Goal: Task Accomplishment & Management: Complete application form

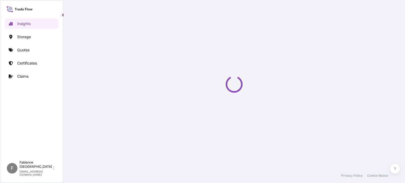
select select "2025"
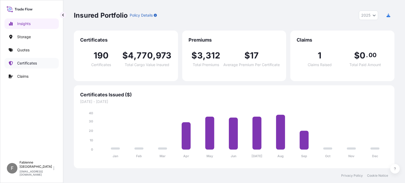
click at [25, 66] on link "Certificates" at bounding box center [31, 63] width 54 height 11
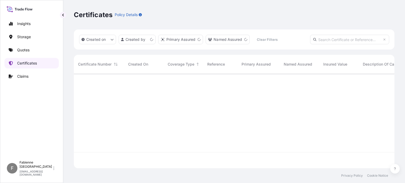
scroll to position [94, 316]
click at [31, 51] on link "Quotes" at bounding box center [31, 50] width 54 height 11
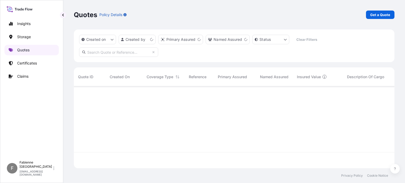
scroll to position [81, 316]
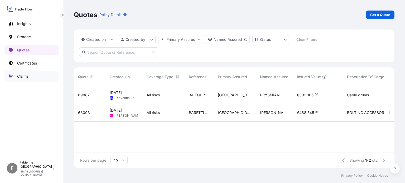
click at [31, 77] on link "Claims" at bounding box center [31, 76] width 54 height 11
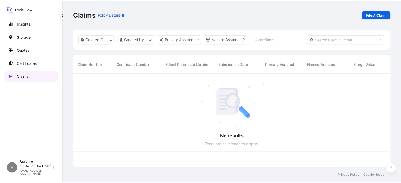
scroll to position [94, 316]
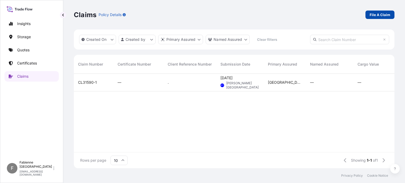
click at [370, 14] on link "File A Claim" at bounding box center [379, 15] width 29 height 8
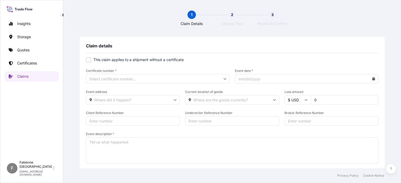
click at [88, 60] on div at bounding box center [88, 59] width 5 height 5
checkbox input "true"
click at [124, 81] on input "Primary Assured *" at bounding box center [158, 78] width 144 height 9
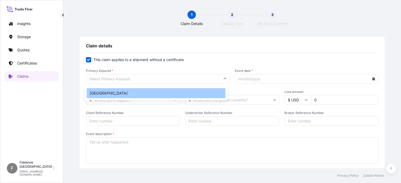
click at [99, 93] on div "[GEOGRAPHIC_DATA]" at bounding box center [156, 93] width 139 height 10
type input "[GEOGRAPHIC_DATA]"
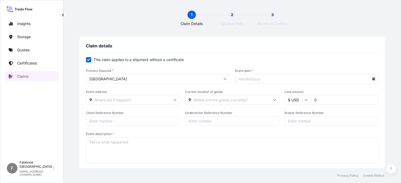
click at [245, 79] on input "Event date *" at bounding box center [307, 78] width 144 height 9
click at [372, 78] on icon at bounding box center [373, 78] width 3 height 3
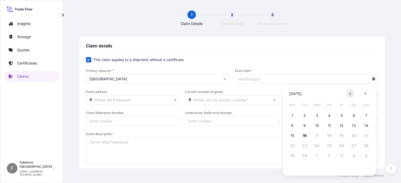
click at [349, 95] on button at bounding box center [350, 94] width 8 height 8
click at [319, 146] on button "23" at bounding box center [317, 146] width 8 height 8
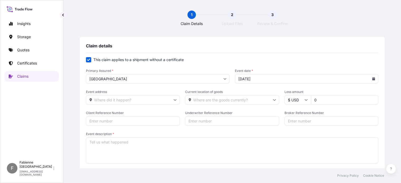
type input "[DATE]"
click at [127, 100] on input "Event address" at bounding box center [133, 99] width 94 height 9
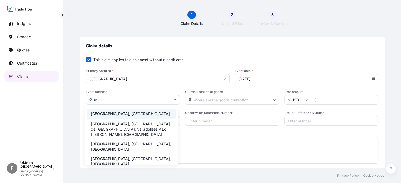
type input "m"
type input "b"
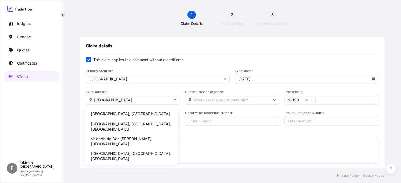
click at [94, 113] on li "[GEOGRAPHIC_DATA], [GEOGRAPHIC_DATA]" at bounding box center [131, 114] width 89 height 10
type input "[GEOGRAPHIC_DATA], [GEOGRAPHIC_DATA]"
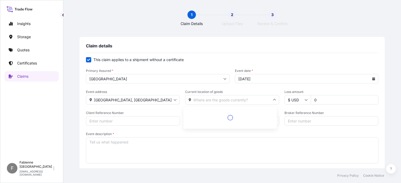
click at [243, 98] on input "Current location of goods" at bounding box center [232, 99] width 94 height 9
type input "i"
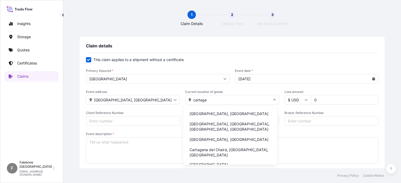
click at [210, 117] on li "[GEOGRAPHIC_DATA], [GEOGRAPHIC_DATA]" at bounding box center [229, 114] width 89 height 10
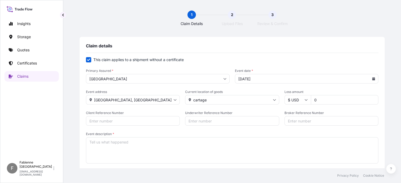
type input "[GEOGRAPHIC_DATA], [GEOGRAPHIC_DATA]"
click at [319, 101] on input "0" at bounding box center [345, 99] width 68 height 9
type input "8500"
click at [125, 116] on input "Client Reference Number" at bounding box center [133, 120] width 94 height 9
paste input "9332-15(25-11PLC-0051)"
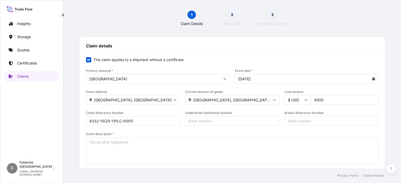
type input "9332-15(25-11PLC-0051)"
click at [207, 122] on input "Underwriter Reference Number" at bounding box center [232, 120] width 94 height 9
type input "f"
type input "FR1205532452"
click at [115, 145] on textarea "Event description *" at bounding box center [232, 150] width 292 height 26
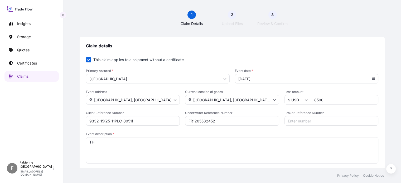
type textarea "T"
type textarea "t"
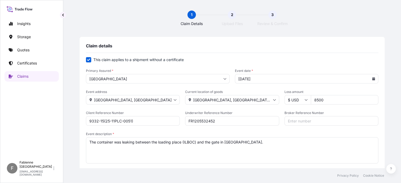
click at [115, 145] on textarea "The container was leaking between the loading place (ILBOC) and the gate in [GE…" at bounding box center [232, 150] width 292 height 26
click at [259, 143] on textarea "The container was leaking between the loading place (ILBOC) and the gate in [GE…" at bounding box center [232, 150] width 292 height 26
click at [112, 142] on textarea "The container was leaking between the loading place (ILBOC) and the gate in [GE…" at bounding box center [232, 150] width 292 height 26
click at [289, 142] on textarea "The container flexi was leaking between the loading place (ILBOC) and the gate …" at bounding box center [232, 150] width 292 height 26
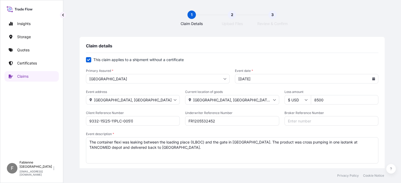
click at [89, 142] on textarea "The container flexi was leaking between the loading place (ILBOC) and the gate …" at bounding box center [232, 150] width 292 height 26
click at [195, 150] on textarea "oN [DATE] The container flexi was leaking between the loading place (ILBOC) and…" at bounding box center [232, 150] width 292 height 26
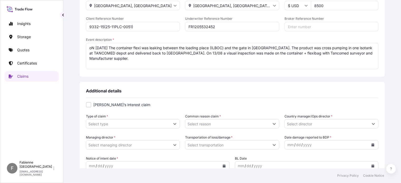
scroll to position [105, 0]
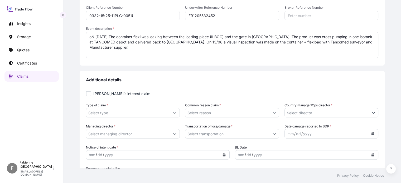
type textarea "oN [DATE] The container flexi was leaking between the loading place (ILBOC) and…"
click at [114, 114] on input "Type of claim *" at bounding box center [128, 112] width 84 height 9
click at [174, 114] on icon "Show suggestions" at bounding box center [174, 112] width 3 height 3
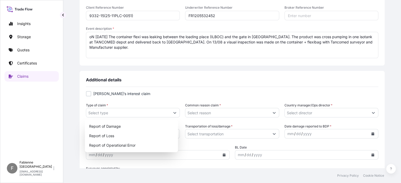
click at [124, 96] on span "[PERSON_NAME]’s interest claim" at bounding box center [121, 93] width 57 height 5
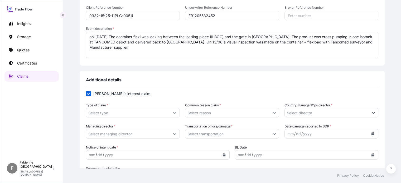
scroll to position [132, 0]
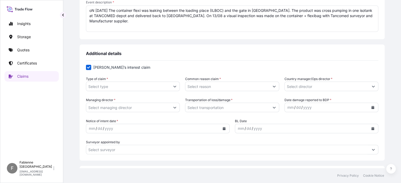
checkbox input "false"
click at [174, 88] on icon "Show suggestions" at bounding box center [174, 86] width 3 height 3
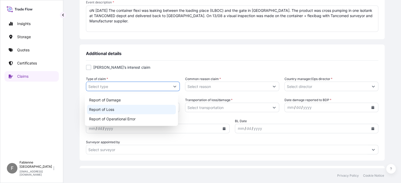
click at [158, 108] on div "Report of Loss" at bounding box center [131, 109] width 89 height 9
type input "Report of Loss"
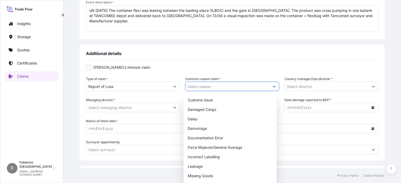
click at [273, 88] on icon "Show suggestions" at bounding box center [274, 86] width 3 height 3
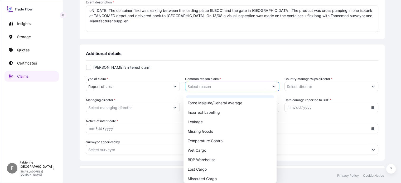
scroll to position [53, 0]
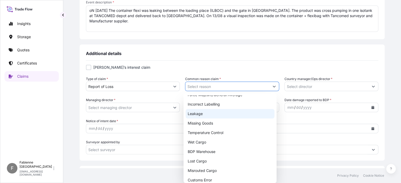
click at [228, 117] on div "Leakage" at bounding box center [230, 113] width 89 height 9
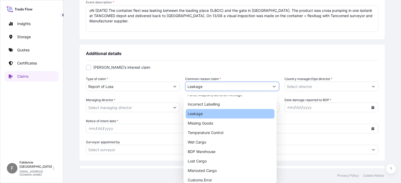
type input "Leakage"
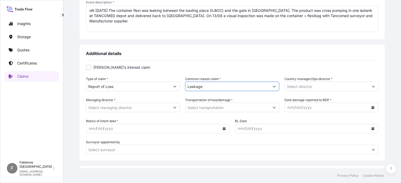
click at [304, 85] on input "Country manager/Ops director *" at bounding box center [327, 86] width 84 height 9
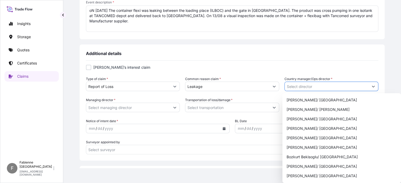
click at [373, 86] on button "Show suggestions" at bounding box center [373, 86] width 9 height 9
click at [337, 175] on div "[PERSON_NAME]/ [GEOGRAPHIC_DATA]" at bounding box center [342, 175] width 114 height 9
type input "[PERSON_NAME]/ [GEOGRAPHIC_DATA]"
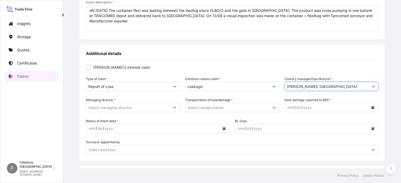
click at [161, 110] on input "Managing director *" at bounding box center [128, 107] width 84 height 9
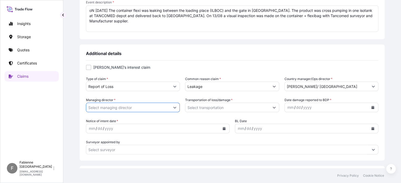
click at [174, 108] on icon "Show suggestions" at bounding box center [174, 107] width 3 height 3
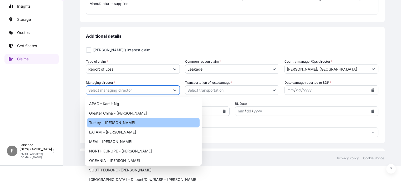
scroll to position [16, 0]
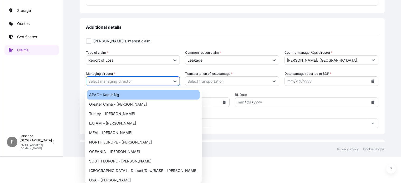
click at [174, 90] on body "10 options available. Insights Storage Quotes Certificates Claims F Fabienne [G…" at bounding box center [200, 65] width 401 height 183
type input "APAC - Karkit Ng"
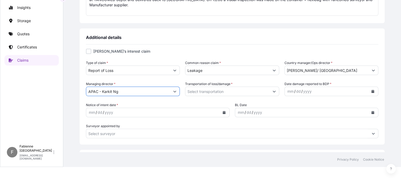
click at [175, 91] on body "Insights Storage Quotes Certificates Claims F Fabienne [GEOGRAPHIC_DATA] [EMAIL…" at bounding box center [200, 75] width 401 height 183
click at [173, 90] on body "10 options available. Insights Storage Quotes Certificates Claims F Fabienne [G…" at bounding box center [200, 75] width 401 height 183
click at [171, 91] on body "10 options available. 10 options available. Insights Storage Quotes Certificate…" at bounding box center [200, 75] width 401 height 183
click at [174, 91] on icon "Show suggestions" at bounding box center [175, 92] width 3 height 2
drag, startPoint x: 129, startPoint y: 93, endPoint x: 82, endPoint y: 90, distance: 47.0
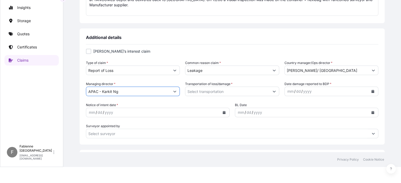
click at [82, 90] on div "Additional details [PERSON_NAME]’s interest claim Type of claim * Report of Los…" at bounding box center [232, 86] width 305 height 116
type input "e"
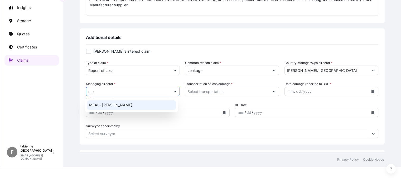
click at [127, 105] on div "MEAI - [PERSON_NAME]" at bounding box center [131, 104] width 89 height 9
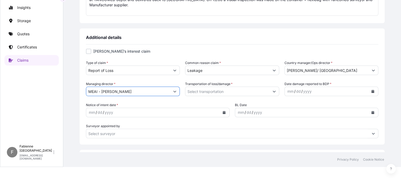
type input "MEAI - [PERSON_NAME]"
click at [273, 93] on icon "Show suggestions" at bounding box center [274, 91] width 3 height 3
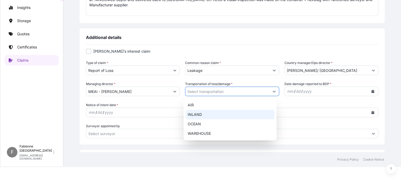
click at [209, 117] on div "INLAND" at bounding box center [230, 114] width 89 height 9
type input "INLAND"
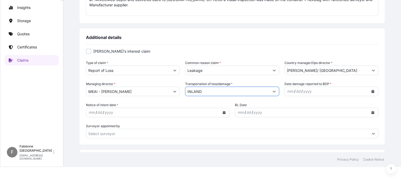
click at [273, 90] on icon "Show suggestions" at bounding box center [274, 91] width 3 height 3
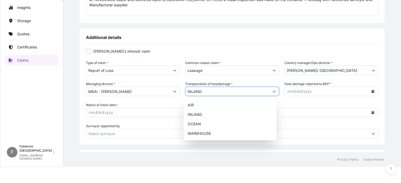
click at [273, 90] on icon "Show suggestions" at bounding box center [274, 91] width 3 height 3
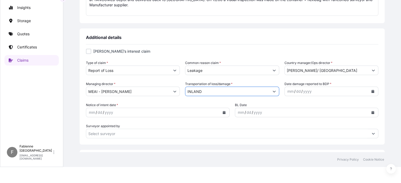
click at [296, 90] on div "dd" at bounding box center [299, 91] width 6 height 6
click at [372, 91] on button "Calendar" at bounding box center [373, 91] width 8 height 8
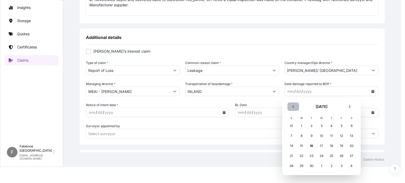
click at [295, 106] on icon "Previous" at bounding box center [293, 106] width 3 height 3
click at [322, 157] on div "23" at bounding box center [321, 155] width 9 height 9
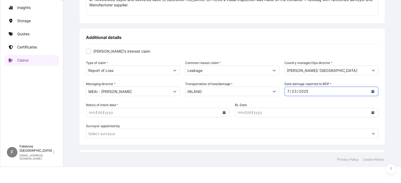
click at [107, 115] on div "yyyy" at bounding box center [108, 112] width 9 height 6
click at [224, 115] on button "Calendar" at bounding box center [224, 112] width 8 height 8
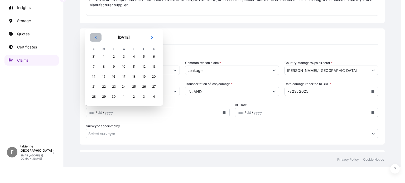
click at [96, 39] on button "Previous" at bounding box center [96, 37] width 12 height 8
click at [96, 28] on icon "Previous" at bounding box center [95, 27] width 3 height 3
click at [124, 87] on div "23" at bounding box center [123, 86] width 9 height 9
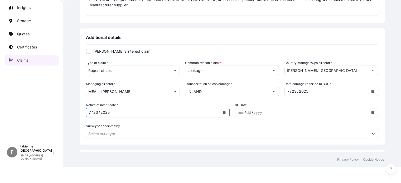
click at [105, 133] on input "Surveyor appointed by" at bounding box center [227, 133] width 282 height 9
type input "t"
click at [372, 134] on icon "Show suggestions" at bounding box center [373, 133] width 3 height 3
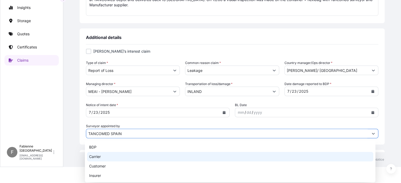
click at [105, 156] on div "Carrier" at bounding box center [230, 156] width 286 height 9
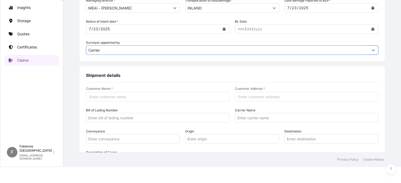
scroll to position [237, 0]
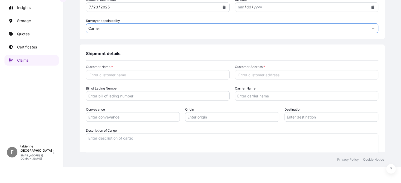
type input "Carrier"
click at [118, 74] on input "Customer Name *" at bounding box center [158, 74] width 144 height 9
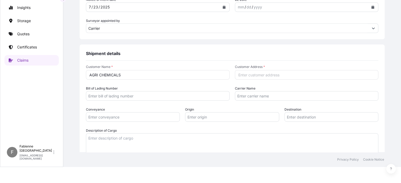
type input "AGRI CHEMICALS"
paste input "[STREET_ADDRESS]"
type input "[STREET_ADDRESS]"
click at [146, 97] on input "Bill of Lading Number" at bounding box center [158, 95] width 144 height 9
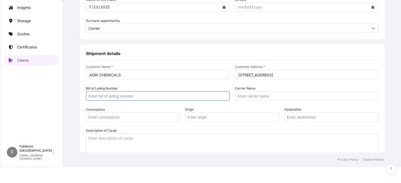
scroll to position [0, 0]
click at [245, 95] on input "Carrier Name" at bounding box center [307, 95] width 144 height 9
type input "TANCOMED"
click at [135, 119] on input "Conveyance" at bounding box center [133, 116] width 94 height 9
click at [188, 117] on input "Origin" at bounding box center [232, 116] width 94 height 9
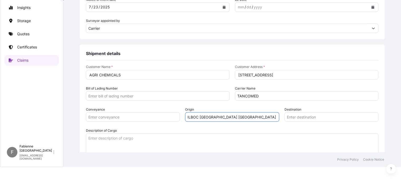
type input "ILBOC [GEOGRAPHIC_DATA] [GEOGRAPHIC_DATA]"
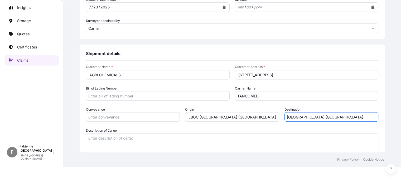
type input "[GEOGRAPHIC_DATA] [GEOGRAPHIC_DATA]"
click at [91, 119] on input "Conveyance" at bounding box center [133, 116] width 94 height 9
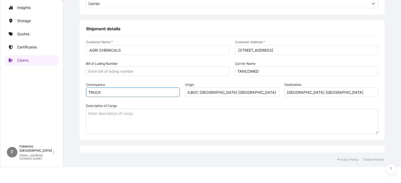
scroll to position [290, 0]
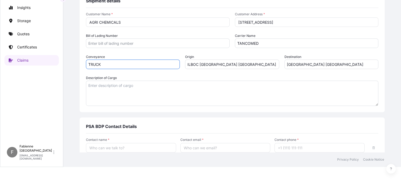
type input "TRUCK"
click at [108, 88] on textarea "Description of Cargo" at bounding box center [232, 93] width 292 height 25
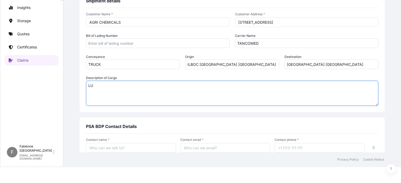
type textarea "L"
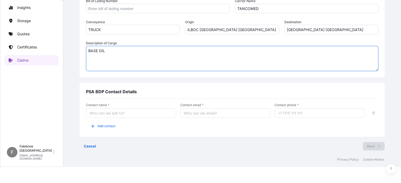
scroll to position [327, 0]
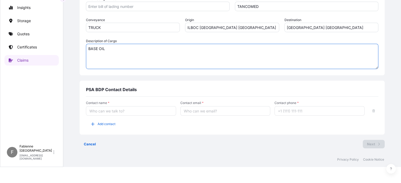
type textarea "BASE OIL"
click at [98, 112] on input "Contact name *" at bounding box center [131, 110] width 90 height 9
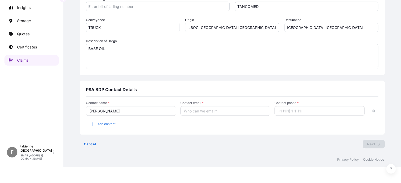
type input "[PERSON_NAME]"
type input "F"
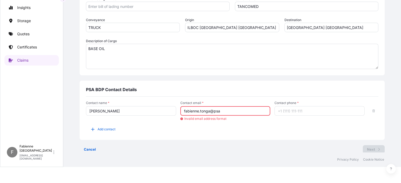
type input "fabienne.tonga@psa"
type input "b"
click at [224, 110] on input "fabienne.tonga@psa" at bounding box center [225, 110] width 90 height 9
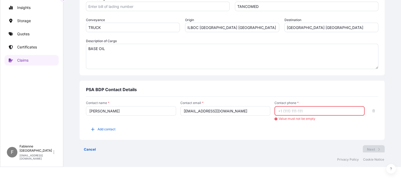
type input "[EMAIL_ADDRESS][DOMAIN_NAME]"
type input "0235195889"
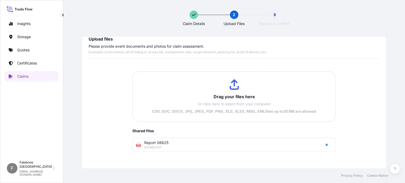
scroll to position [0, 0]
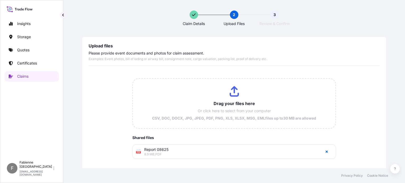
click at [157, 151] on span "Report 08625" at bounding box center [231, 149] width 174 height 5
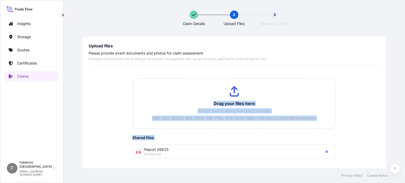
drag, startPoint x: 136, startPoint y: 152, endPoint x: 189, endPoint y: 109, distance: 67.5
click at [189, 109] on div "Drag your files here Or click here to select from your computer CSV, DOC, DOCX,…" at bounding box center [234, 118] width 204 height 81
click at [187, 106] on input "Drag your files here Or click here to select from your computer CSV, DOC, DOCX,…" at bounding box center [234, 104] width 203 height 50
type input "C:\fakepath\Report 08625 (1) (1).pdf"
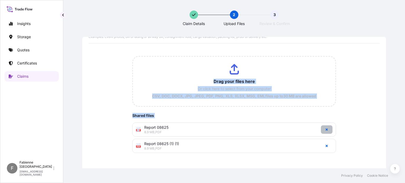
click at [325, 129] on icon "button" at bounding box center [326, 129] width 3 height 3
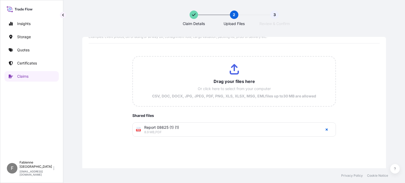
click at [224, 155] on div "Drag your files here Or click here to select from your computer CSV, DOC, DOCX,…" at bounding box center [234, 106] width 291 height 124
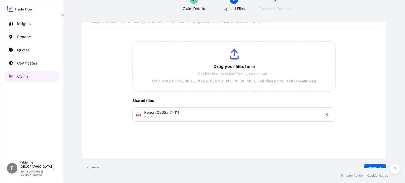
scroll to position [23, 0]
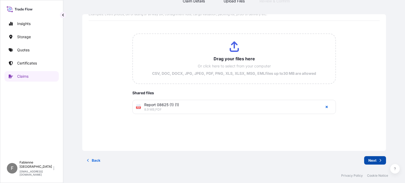
click at [379, 161] on icon "button" at bounding box center [380, 160] width 3 height 3
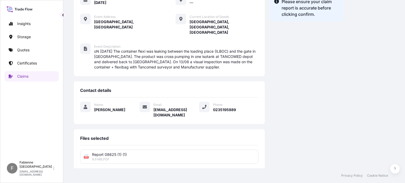
scroll to position [89, 0]
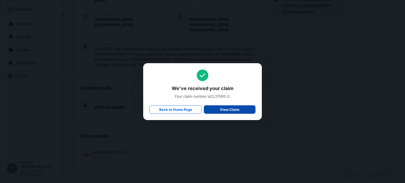
click at [232, 110] on p "View Claim" at bounding box center [230, 109] width 20 height 5
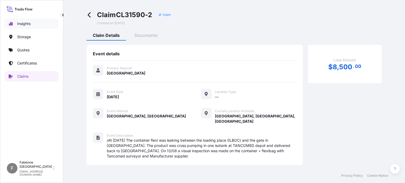
click at [32, 26] on link "Insights" at bounding box center [31, 23] width 54 height 11
select select "2025"
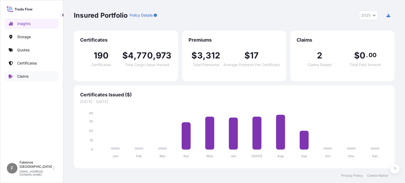
click at [27, 75] on p "Claims" at bounding box center [22, 76] width 11 height 5
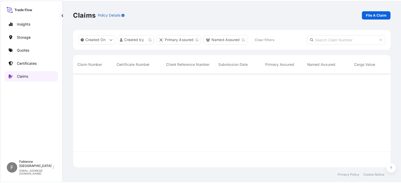
scroll to position [94, 316]
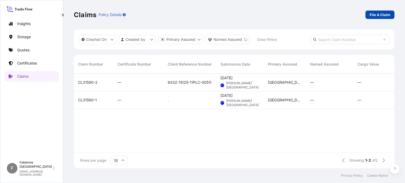
click at [377, 15] on p "File A Claim" at bounding box center [380, 14] width 21 height 5
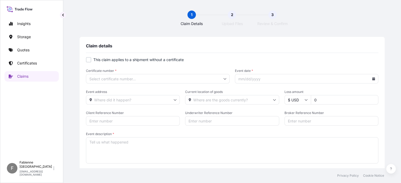
click at [88, 60] on div at bounding box center [88, 59] width 5 height 5
checkbox input "true"
click at [95, 79] on input "Primary Assured *" at bounding box center [158, 78] width 144 height 9
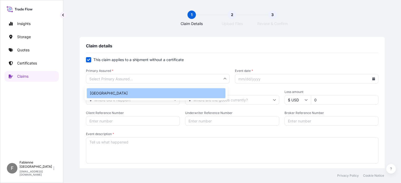
click at [98, 94] on div "[GEOGRAPHIC_DATA]" at bounding box center [156, 93] width 139 height 10
type input "[GEOGRAPHIC_DATA]"
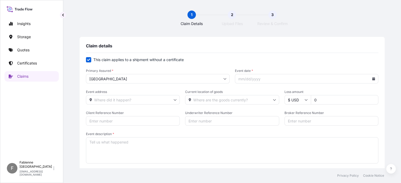
click at [372, 79] on icon at bounding box center [373, 78] width 3 height 3
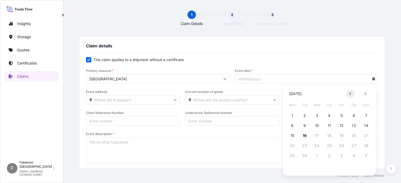
click at [352, 93] on button at bounding box center [350, 94] width 8 height 8
click at [341, 146] on button "25" at bounding box center [342, 146] width 8 height 8
type input "[DATE]"
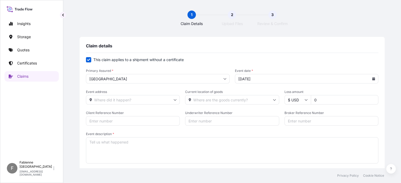
click at [105, 99] on input "Event address" at bounding box center [133, 99] width 94 height 9
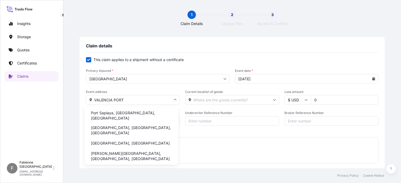
drag, startPoint x: 131, startPoint y: 100, endPoint x: 100, endPoint y: 99, distance: 30.9
click at [100, 99] on input "VALENCIA PORT" at bounding box center [133, 99] width 94 height 9
drag, startPoint x: 91, startPoint y: 98, endPoint x: 129, endPoint y: 99, distance: 37.7
click at [129, 99] on input "VALENCIA PORT" at bounding box center [133, 99] width 94 height 9
paste input "Quart de Poblet ([GEOGRAPHIC_DATA])"
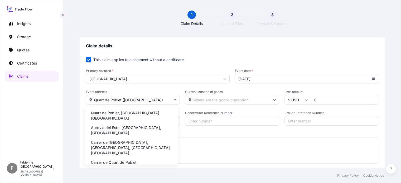
click at [130, 114] on li "Quart de Poblet, [GEOGRAPHIC_DATA], [GEOGRAPHIC_DATA]" at bounding box center [131, 116] width 89 height 14
type input "Quart de Poblet, [GEOGRAPHIC_DATA], [GEOGRAPHIC_DATA]"
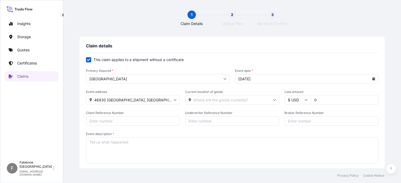
click at [205, 99] on input "Current location of goods" at bounding box center [232, 99] width 94 height 9
paste input "Quart de Poblet ([GEOGRAPHIC_DATA])"
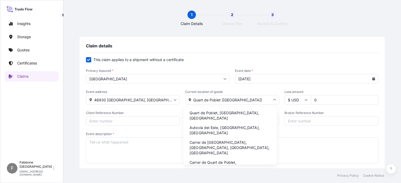
click at [206, 112] on li "Quart de Poblet, [GEOGRAPHIC_DATA], [GEOGRAPHIC_DATA]" at bounding box center [229, 116] width 89 height 14
type input "Quart de Poblet, [GEOGRAPHIC_DATA], [GEOGRAPHIC_DATA]"
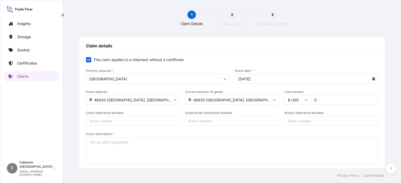
click at [323, 99] on input "0" at bounding box center [345, 99] width 68 height 9
type input "87000"
paste input "9332-13(25-11PLC-0051)"
drag, startPoint x: 132, startPoint y: 121, endPoint x: 102, endPoint y: 120, distance: 30.3
click at [102, 120] on input "9332-13(25-11PLC-0051)" at bounding box center [133, 120] width 94 height 9
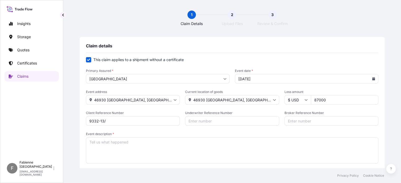
paste input "9332-14(25-11PLC-0051)"
type input "9332-13/9332-14(25-11PLC-0051)"
click at [204, 121] on input "Underwriter Reference Number" at bounding box center [232, 120] width 94 height 9
paste input "FR1205532452"
type input "FR1205532452"
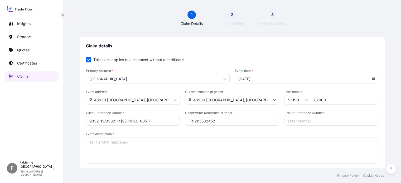
click at [97, 145] on textarea "Event description *" at bounding box center [232, 150] width 292 height 26
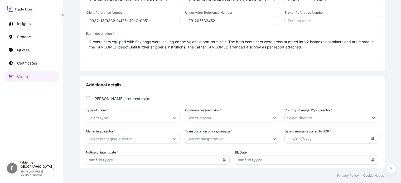
scroll to position [105, 0]
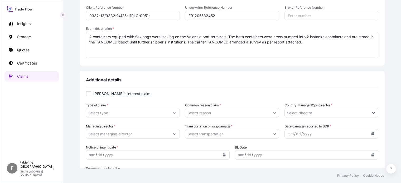
type textarea "2 containers equiped with flexibags were leaking on the Valencia port terminals…"
click at [91, 112] on input "Type of claim *" at bounding box center [128, 112] width 84 height 9
click at [173, 113] on icon "Show suggestions" at bounding box center [174, 112] width 3 height 3
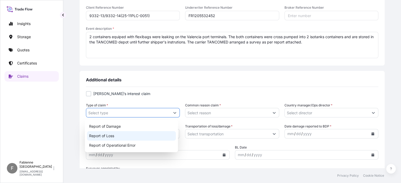
click at [161, 136] on div "Report of Loss" at bounding box center [131, 135] width 89 height 9
type input "Report of Loss"
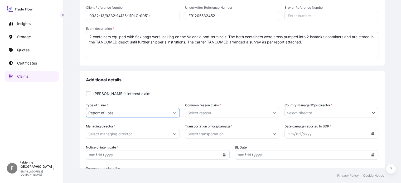
click at [88, 95] on div at bounding box center [88, 93] width 5 height 5
click at [133, 95] on label "[PERSON_NAME]’s interest claim" at bounding box center [232, 93] width 292 height 5
checkbox input "false"
click at [208, 112] on input "Common reason claim *" at bounding box center [227, 112] width 84 height 9
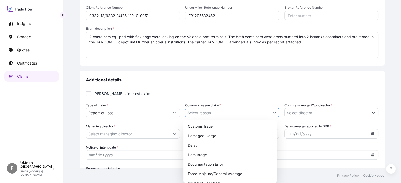
click at [273, 113] on icon "Show suggestions" at bounding box center [274, 112] width 3 height 3
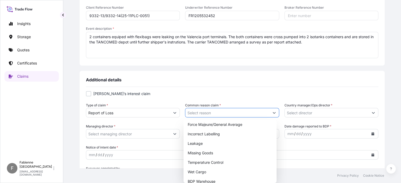
scroll to position [53, 0]
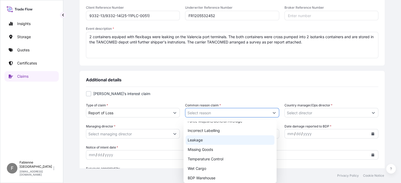
click at [209, 138] on div "Leakage" at bounding box center [230, 140] width 89 height 9
type input "Leakage"
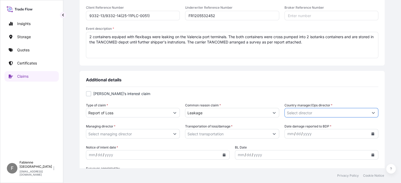
click at [303, 114] on input "Country manager/Ops director *" at bounding box center [327, 112] width 84 height 9
click at [372, 114] on icon "Show suggestions" at bounding box center [373, 112] width 3 height 3
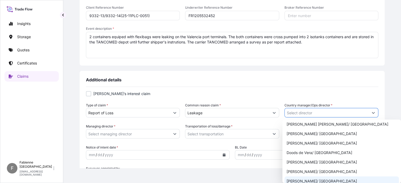
scroll to position [79, 0]
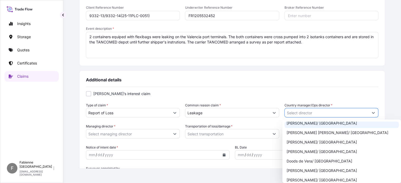
click at [315, 125] on div "[PERSON_NAME]/ [GEOGRAPHIC_DATA]" at bounding box center [342, 123] width 114 height 9
type input "[PERSON_NAME]/ [GEOGRAPHIC_DATA]"
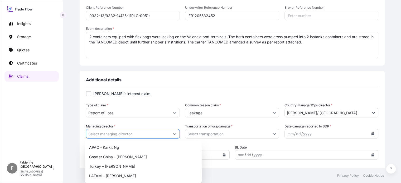
click at [175, 135] on icon "Show suggestions" at bounding box center [174, 133] width 3 height 3
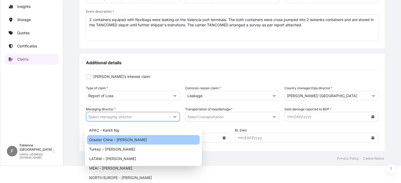
scroll to position [16, 0]
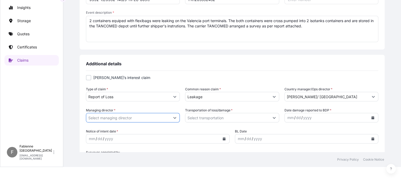
click at [173, 119] on body "10 options available. Insights Storage Quotes Certificates Claims F Fabienne To…" at bounding box center [200, 75] width 401 height 183
type input "APAC - Karkit Ng"
click at [173, 119] on body "10 options available. Insights Storage Quotes Certificates Claims F Fabienne To…" at bounding box center [200, 75] width 401 height 183
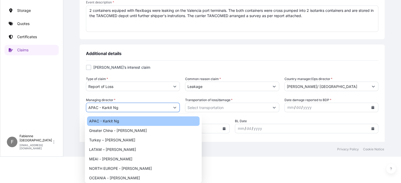
click at [173, 119] on body "10 options available. 10 options available. Insights Storage Quotes Certificate…" at bounding box center [200, 65] width 401 height 183
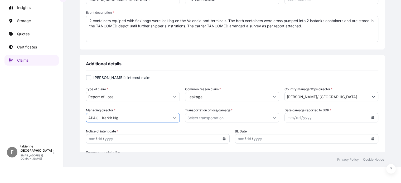
drag, startPoint x: 142, startPoint y: 119, endPoint x: 59, endPoint y: 114, distance: 83.2
click at [59, 114] on div "Insights Storage Quotes Certificates Claims F Fabienne Tonga [EMAIL_ADDRESS][DO…" at bounding box center [200, 75] width 401 height 183
click at [174, 118] on body "10 options available. 10 options available. 10 options available. Insights Stor…" at bounding box center [200, 75] width 401 height 183
click at [174, 118] on icon "Show suggestions" at bounding box center [174, 117] width 3 height 3
drag, startPoint x: 128, startPoint y: 118, endPoint x: 45, endPoint y: 112, distance: 82.4
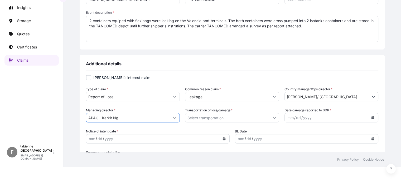
click at [45, 112] on div "Insights Storage Quotes Certificates Claims F Fabienne Tonga [EMAIL_ADDRESS][DO…" at bounding box center [200, 75] width 401 height 183
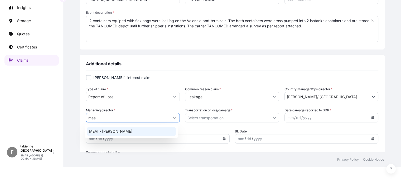
click at [101, 131] on div "MEAI - [PERSON_NAME]" at bounding box center [131, 131] width 89 height 9
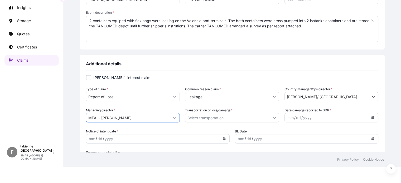
type input "MEAI - [PERSON_NAME]"
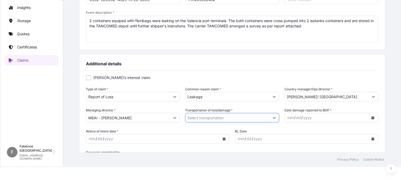
click at [200, 117] on input "Transportation of loss/damage *" at bounding box center [227, 117] width 84 height 9
click at [273, 119] on icon "Show suggestions" at bounding box center [274, 117] width 3 height 3
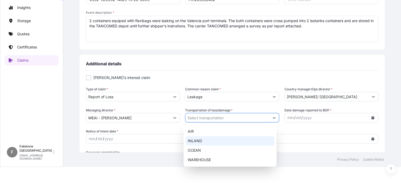
click at [215, 142] on div "INLAND" at bounding box center [230, 140] width 89 height 9
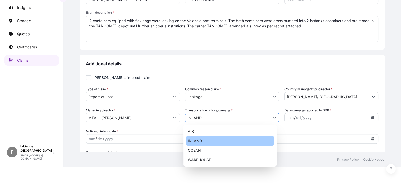
type input "INLAND"
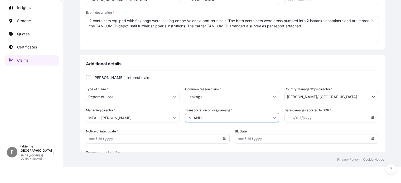
click at [371, 117] on icon "Calendar" at bounding box center [372, 117] width 3 height 3
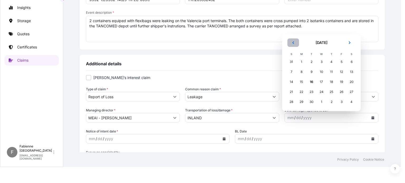
click at [293, 43] on icon "Previous" at bounding box center [293, 42] width 2 height 3
click at [292, 33] on icon "Previous" at bounding box center [293, 32] width 3 height 3
click at [341, 91] on div "25" at bounding box center [341, 91] width 9 height 9
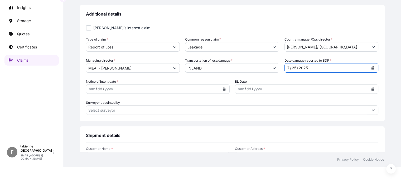
scroll to position [158, 0]
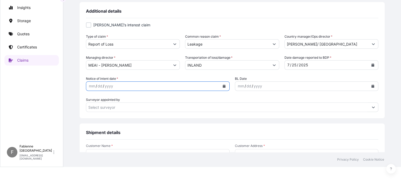
click at [222, 88] on button "Calendar" at bounding box center [224, 86] width 8 height 8
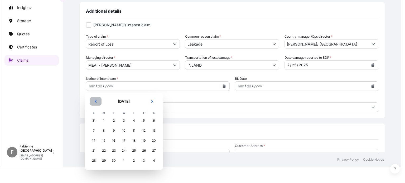
click at [99, 103] on button "Previous" at bounding box center [96, 101] width 12 height 8
click at [143, 151] on div "25" at bounding box center [143, 150] width 9 height 9
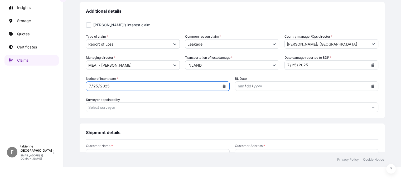
click at [121, 106] on input "Surveyor appointed by" at bounding box center [227, 107] width 282 height 9
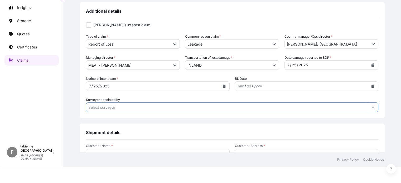
click at [121, 106] on input "Surveyor appointed by" at bounding box center [227, 107] width 282 height 9
click at [369, 106] on button "Show suggestions" at bounding box center [373, 107] width 9 height 9
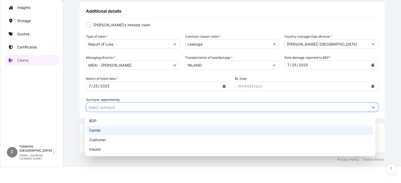
click at [168, 132] on div "Carrier" at bounding box center [230, 130] width 286 height 9
type input "Carrier"
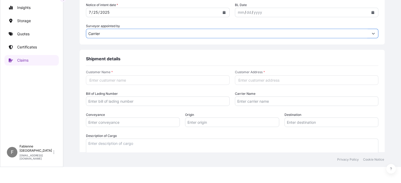
scroll to position [237, 0]
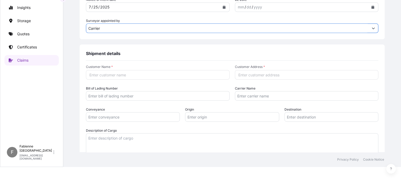
click at [123, 76] on input "Customer Name *" at bounding box center [158, 74] width 144 height 9
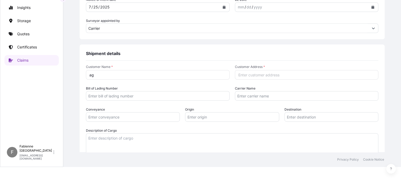
type input "a"
type input "AGRI CHEMICALS"
paste input "[STREET_ADDRESS]"
type input "[STREET_ADDRESS]"
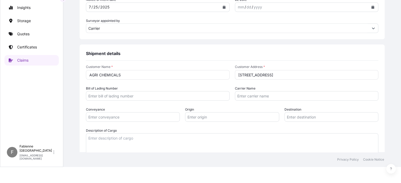
click at [122, 97] on input "Bill of Lading Number" at bounding box center [158, 95] width 144 height 9
click at [238, 98] on input "Carrier Name" at bounding box center [307, 95] width 144 height 9
type input "TANCOMED"
type input "TRUCK"
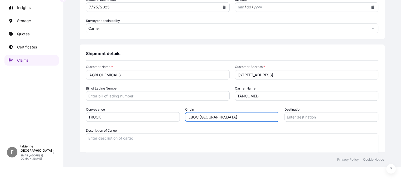
type input "ILBOC [GEOGRAPHIC_DATA]"
type input "VALENCIA PORT"
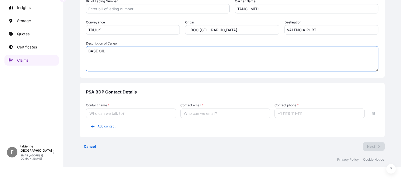
scroll to position [327, 0]
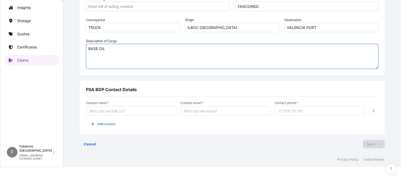
type textarea "BASE OIL"
click at [115, 110] on input "Contact name *" at bounding box center [131, 110] width 90 height 9
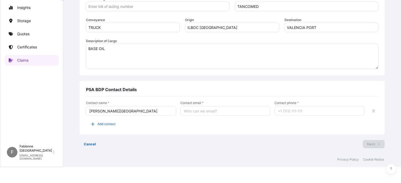
type input "[PERSON_NAME][GEOGRAPHIC_DATA]"
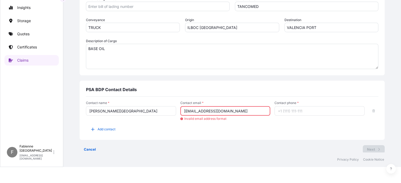
type input "[EMAIL_ADDRESS][DOMAIN_NAME]"
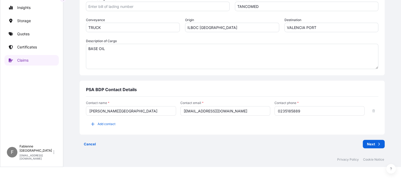
type input "0235185889"
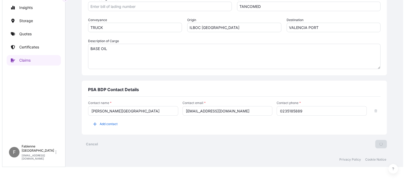
scroll to position [0, 0]
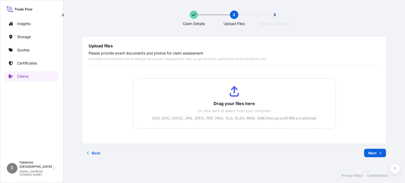
click at [233, 103] on input "Drag your files here Or click here to select from your computer CSV, DOC, DOCX,…" at bounding box center [234, 104] width 203 height 50
type input "C:\fakepath\Report 08625.pdf"
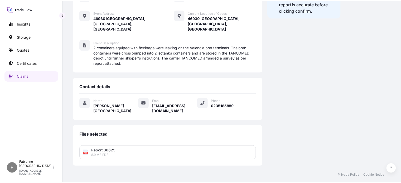
scroll to position [94, 0]
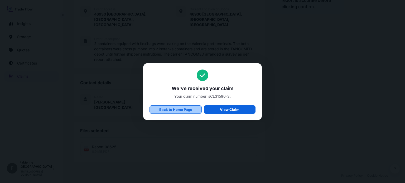
click at [181, 110] on p "Back to Home Page" at bounding box center [175, 109] width 33 height 5
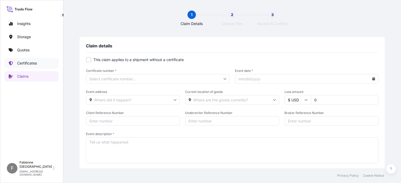
click at [37, 63] on p "Certificates" at bounding box center [27, 63] width 20 height 5
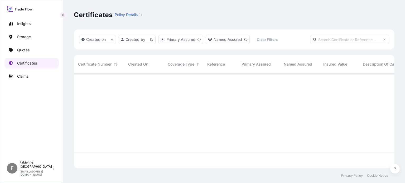
scroll to position [94, 316]
click at [31, 77] on link "Claims" at bounding box center [31, 76] width 54 height 11
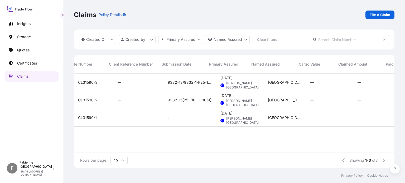
scroll to position [0, 138]
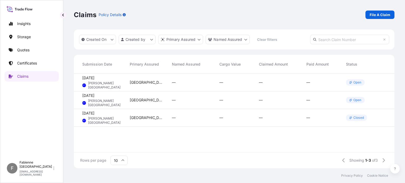
click at [357, 83] on p "Open" at bounding box center [357, 82] width 8 height 4
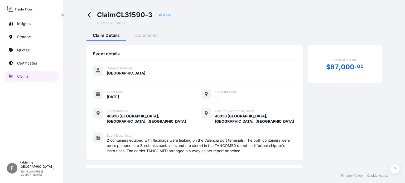
click at [326, 32] on div "Claim Details Documents" at bounding box center [233, 36] width 295 height 9
click at [90, 15] on icon at bounding box center [89, 15] width 6 height 6
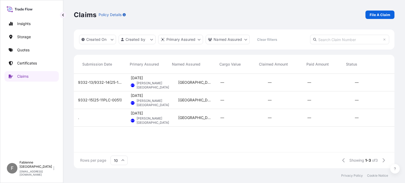
scroll to position [0, 138]
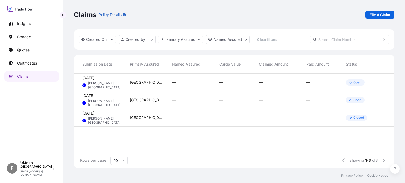
click at [357, 101] on p "Open" at bounding box center [357, 100] width 8 height 4
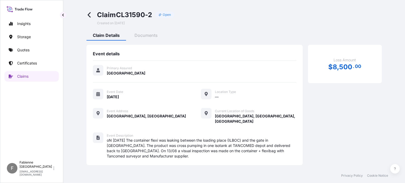
click at [328, 18] on div "Claim CL31590-2 Open Created on [DATE]" at bounding box center [233, 18] width 295 height 15
click at [89, 16] on icon at bounding box center [89, 15] width 6 height 6
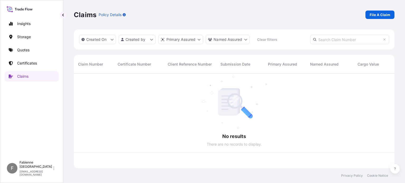
scroll to position [94, 316]
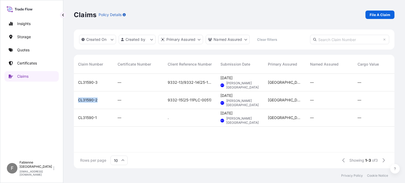
drag, startPoint x: 98, startPoint y: 99, endPoint x: 74, endPoint y: 98, distance: 24.6
click at [74, 98] on div "CL31590-2" at bounding box center [94, 100] width 40 height 18
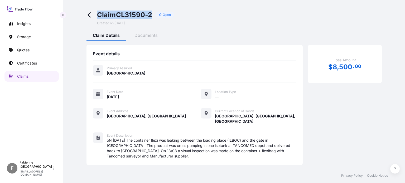
drag, startPoint x: 152, startPoint y: 14, endPoint x: 94, endPoint y: 16, distance: 57.8
click at [94, 16] on div "Claim CL31590-2 Open Created on [DATE]" at bounding box center [130, 18] width 88 height 15
copy span "Claim CL31590-2"
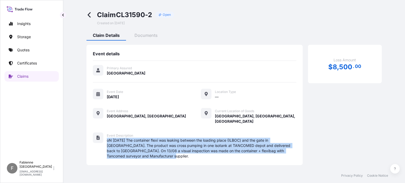
drag, startPoint x: 148, startPoint y: 152, endPoint x: 105, endPoint y: 135, distance: 45.4
click at [105, 135] on div "Event Description oN [DATE] The container flexi was leaking between the loading…" at bounding box center [195, 146] width 204 height 26
copy span "oN [DATE] The container flexi was leaking between the loading place (ILBOC) and…"
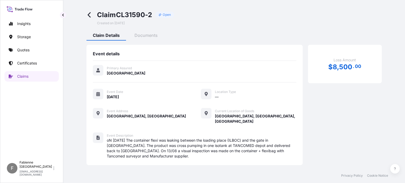
click at [89, 16] on icon at bounding box center [89, 14] width 3 height 5
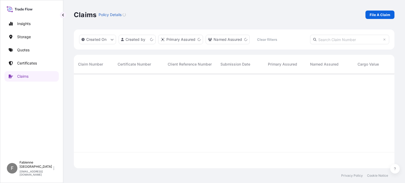
scroll to position [94, 316]
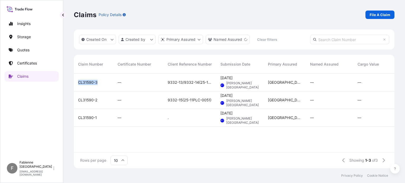
drag, startPoint x: 104, startPoint y: 82, endPoint x: 78, endPoint y: 82, distance: 26.6
click at [78, 82] on div "CL31590-3" at bounding box center [94, 83] width 40 height 18
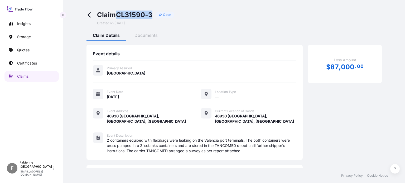
drag, startPoint x: 153, startPoint y: 15, endPoint x: 117, endPoint y: 16, distance: 36.1
click at [117, 16] on span "Claim CL31590-3" at bounding box center [125, 15] width 56 height 8
copy span "CL31590-3"
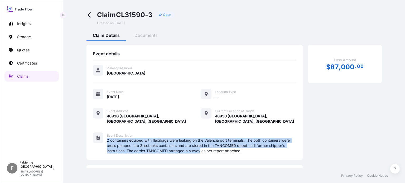
drag, startPoint x: 108, startPoint y: 134, endPoint x: 201, endPoint y: 145, distance: 94.3
click at [201, 145] on span "2 containers equiped with flexibags were leaking on the Valencia port terminals…" at bounding box center [202, 146] width 190 height 16
copy span "2 containers equiped with flexibags were leaking on the Valencia port terminals…"
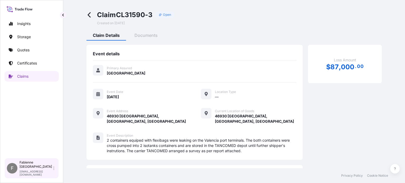
click at [23, 169] on p "[PERSON_NAME][GEOGRAPHIC_DATA]" at bounding box center [36, 165] width 33 height 8
click at [26, 146] on div "Insights Storage Quotes Certificates Claims" at bounding box center [31, 86] width 54 height 144
click at [22, 10] on icon at bounding box center [20, 9] width 26 height 8
click at [22, 9] on icon at bounding box center [23, 10] width 2 height 2
click at [13, 10] on icon at bounding box center [20, 9] width 26 height 8
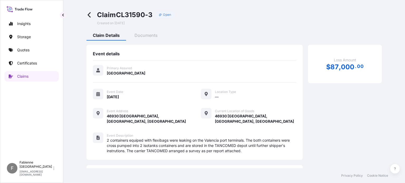
click at [88, 16] on icon at bounding box center [89, 15] width 6 height 6
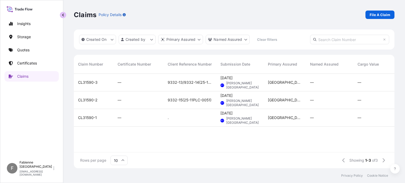
scroll to position [4, 4]
